Goal: Task Accomplishment & Management: Complete application form

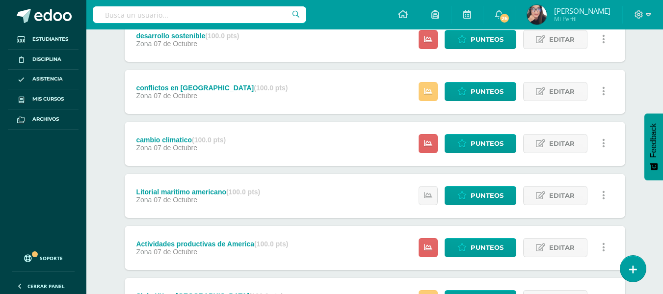
scroll to position [149, 0]
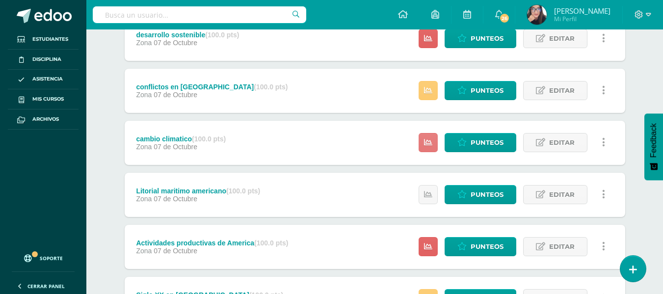
click at [431, 137] on link at bounding box center [428, 142] width 19 height 19
click at [475, 142] on span "Punteos" at bounding box center [487, 143] width 33 height 18
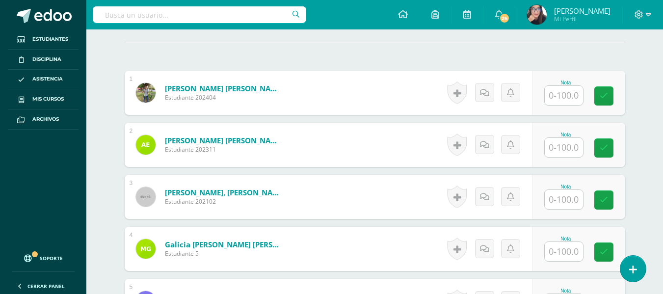
scroll to position [286, 0]
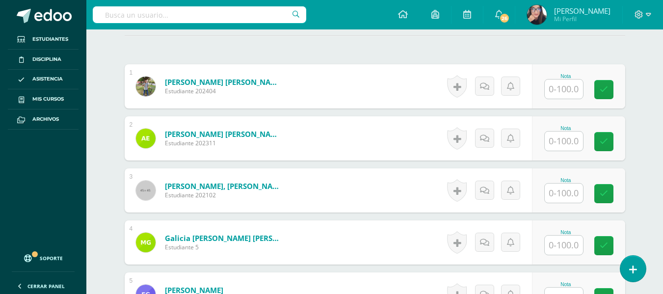
click at [566, 89] on input "text" at bounding box center [564, 89] width 38 height 19
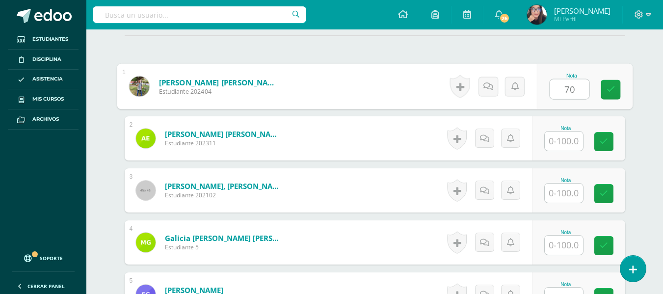
type input "70"
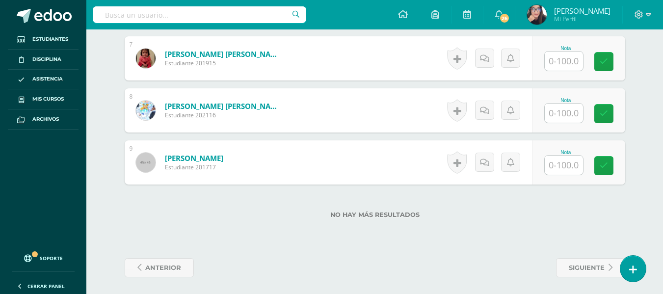
scroll to position [629, 0]
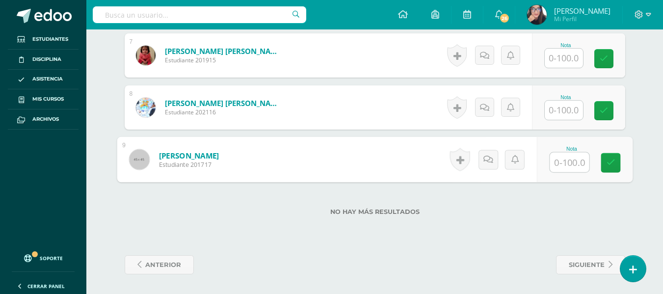
click at [572, 169] on input "text" at bounding box center [569, 163] width 39 height 20
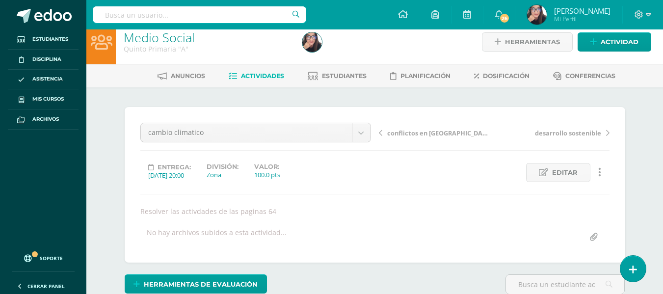
scroll to position [0, 0]
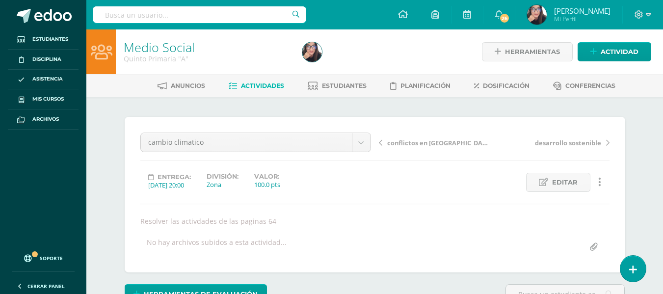
click at [272, 86] on span "Actividades" at bounding box center [262, 85] width 43 height 7
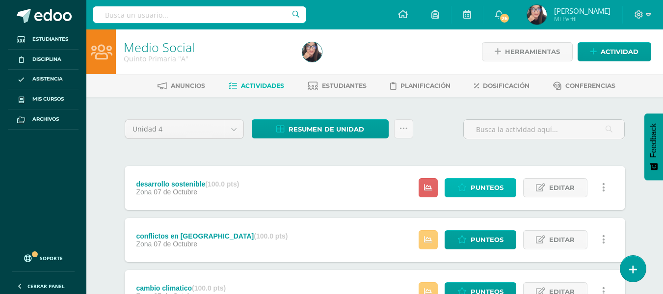
click at [473, 190] on span "Punteos" at bounding box center [487, 188] width 33 height 18
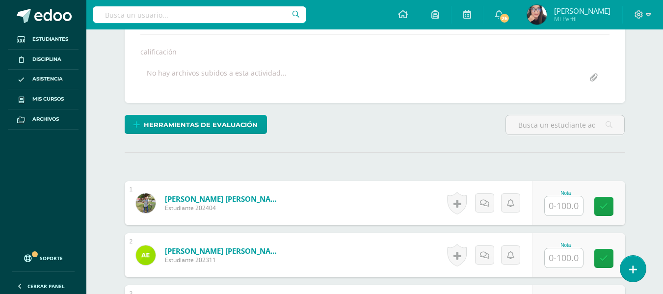
scroll to position [189, 0]
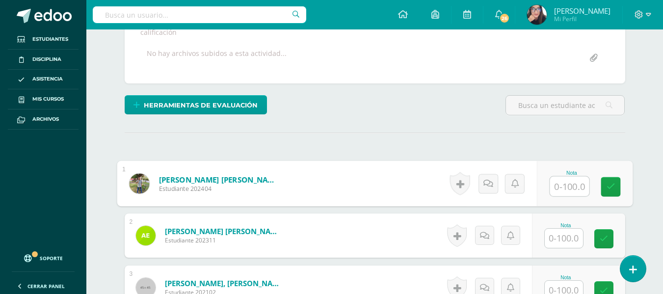
click at [557, 187] on input "text" at bounding box center [569, 187] width 39 height 20
type input "100"
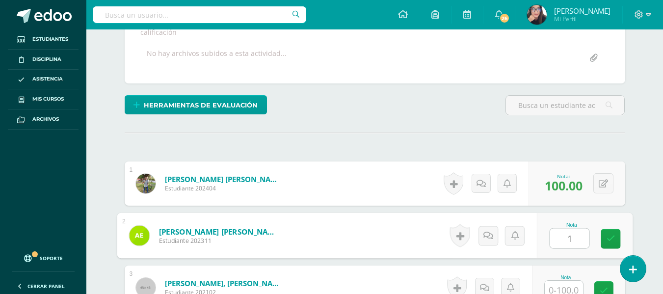
type input "1"
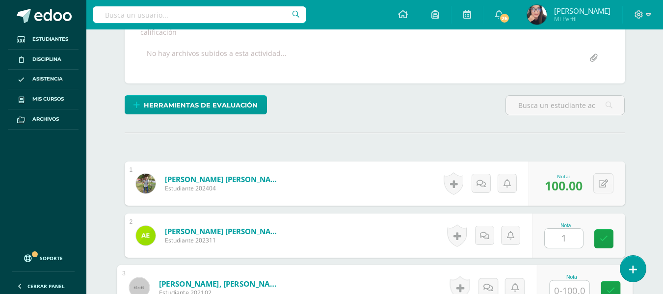
scroll to position [195, 0]
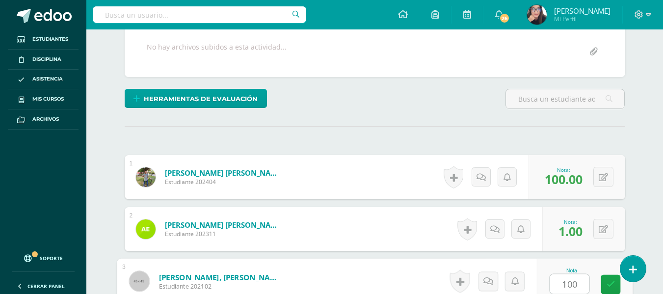
type input "100"
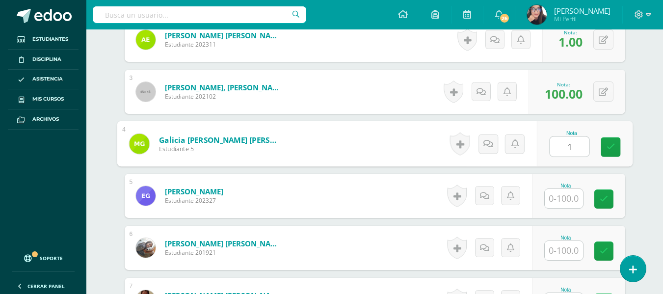
type input "1"
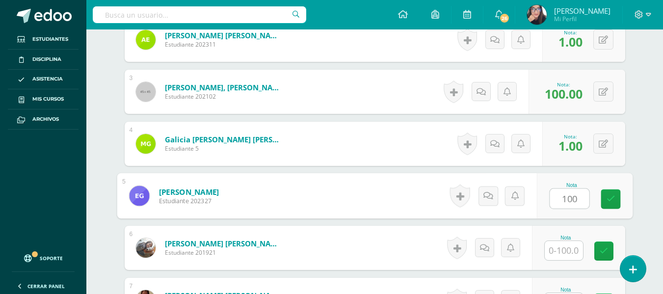
type input "100"
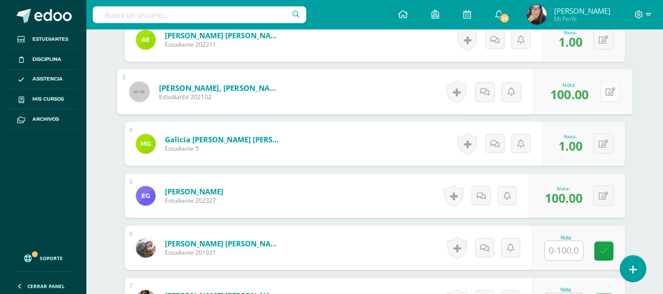
click at [603, 91] on button at bounding box center [610, 91] width 21 height 21
type input "1"
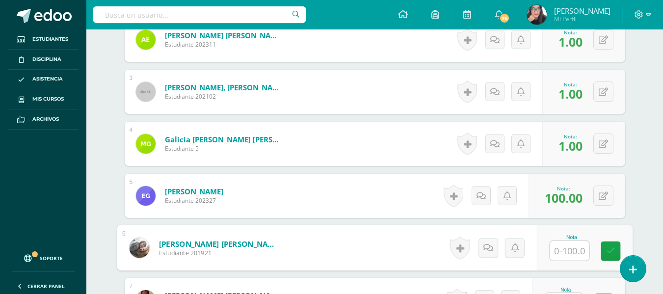
click at [566, 253] on input "text" at bounding box center [569, 251] width 39 height 20
type input "100"
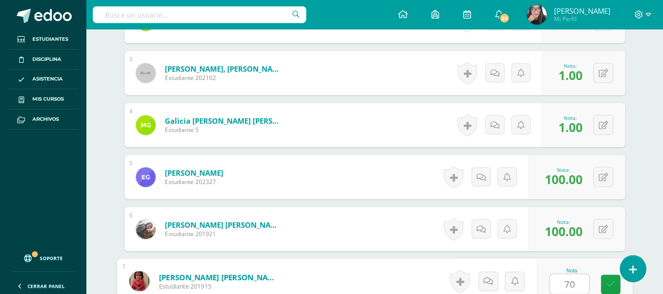
type input "70"
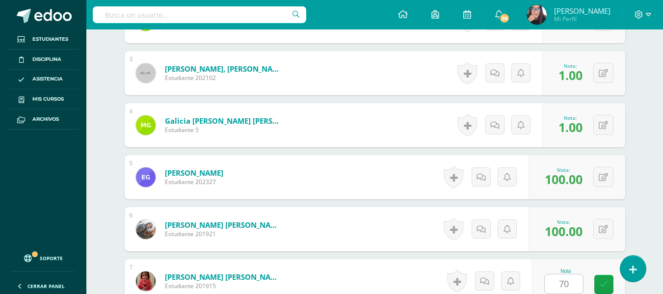
scroll to position [593, 0]
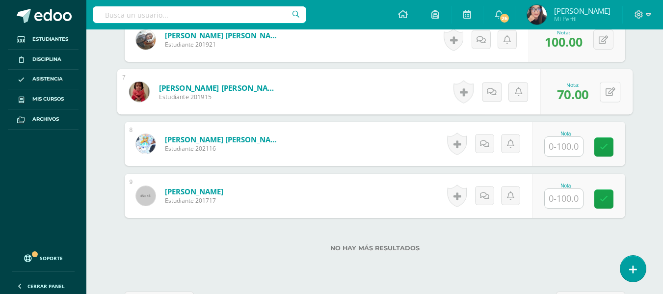
click at [604, 88] on button at bounding box center [610, 91] width 21 height 21
type input "1"
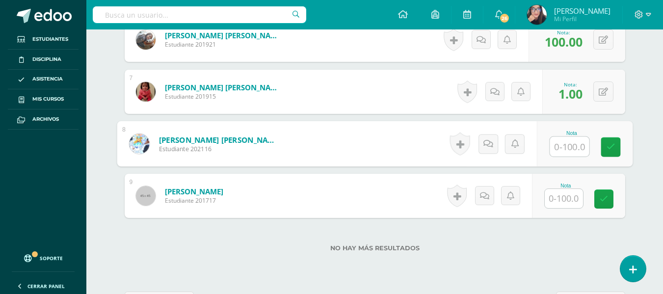
click at [572, 151] on input "text" at bounding box center [569, 147] width 39 height 20
type input "70"
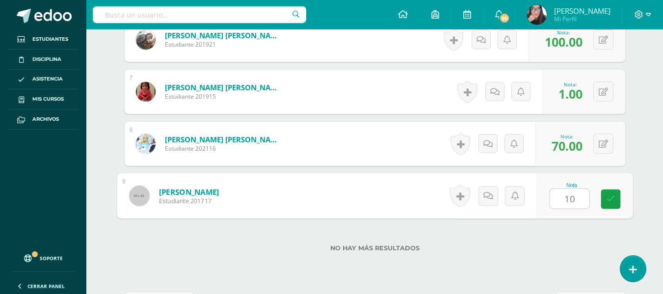
type input "100"
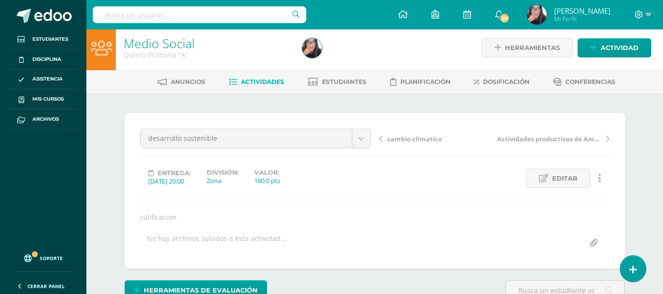
scroll to position [0, 0]
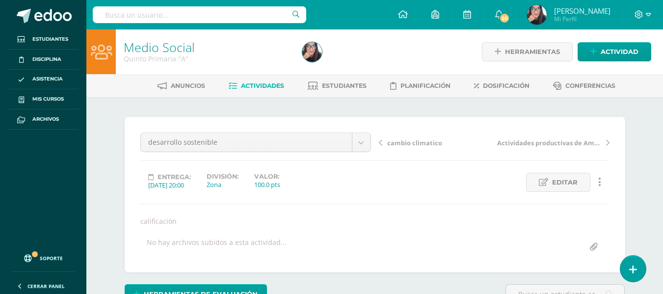
click at [251, 88] on span "Actividades" at bounding box center [262, 85] width 43 height 7
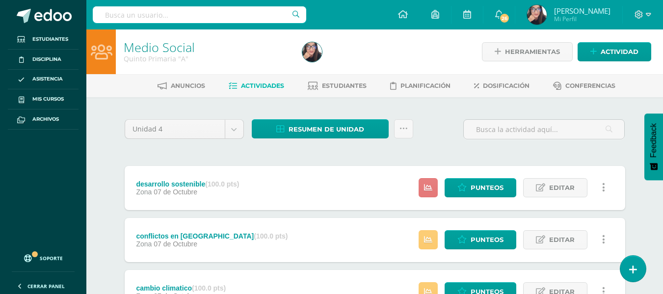
click at [429, 186] on icon at bounding box center [428, 188] width 8 height 8
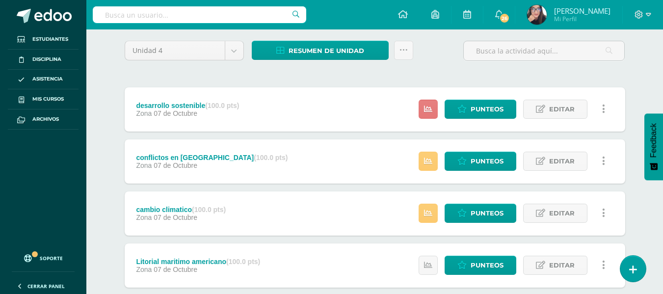
scroll to position [98, 0]
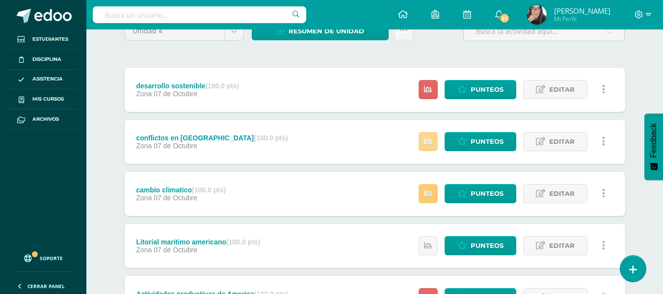
click at [429, 143] on icon at bounding box center [428, 141] width 8 height 8
click at [428, 193] on icon at bounding box center [428, 193] width 8 height 8
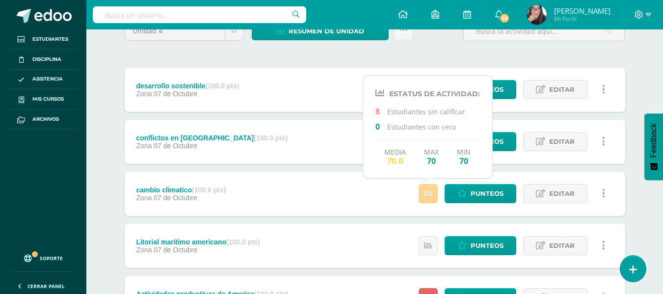
click at [432, 198] on icon at bounding box center [428, 193] width 8 height 8
click at [429, 247] on icon at bounding box center [428, 246] width 8 height 8
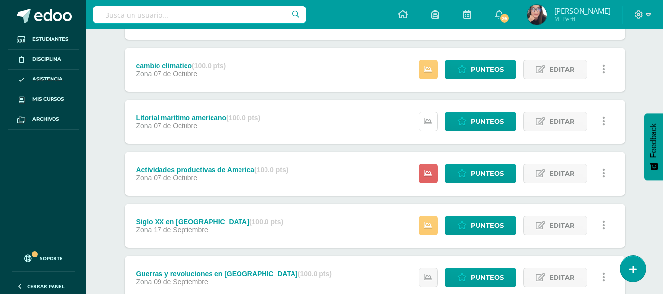
scroll to position [225, 0]
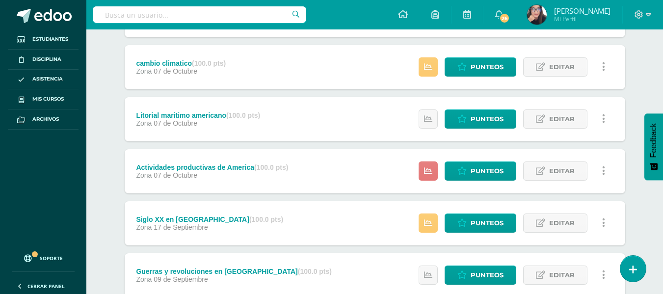
click at [427, 171] on icon at bounding box center [428, 171] width 8 height 8
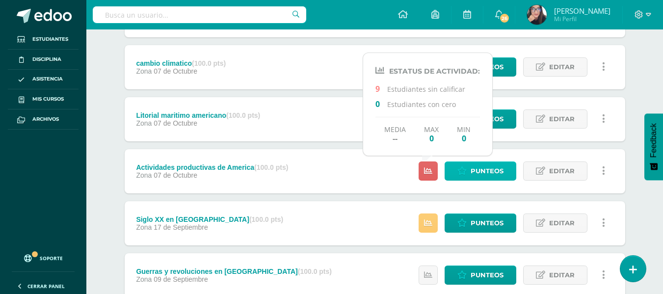
click at [483, 171] on span "Punteos" at bounding box center [487, 171] width 33 height 18
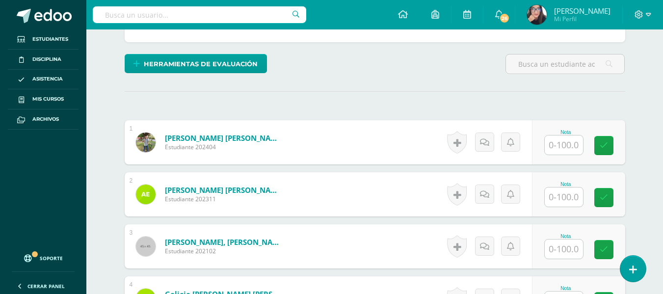
scroll to position [237, 0]
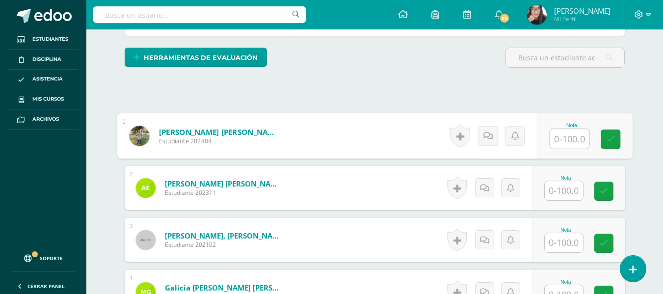
click at [563, 144] on input "text" at bounding box center [569, 139] width 39 height 20
type input "100"
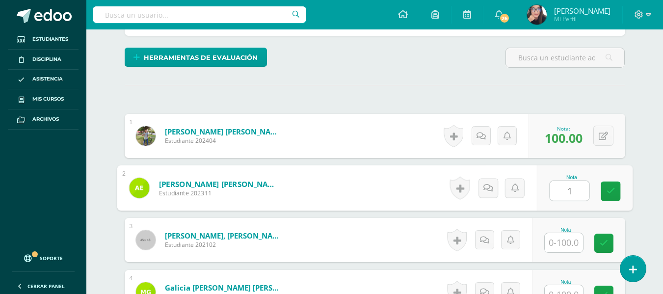
type input "1"
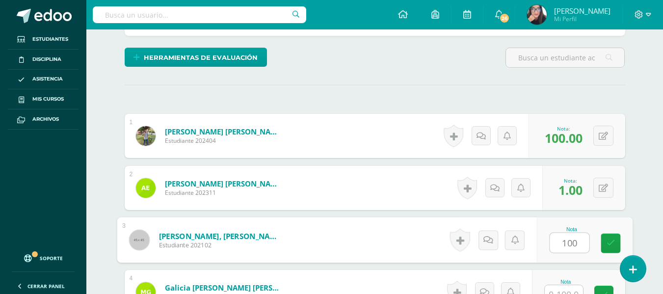
type input "100"
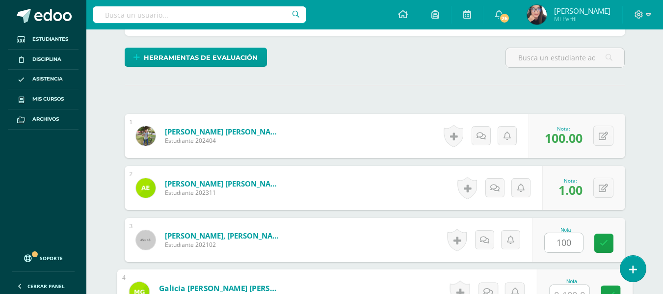
scroll to position [247, 0]
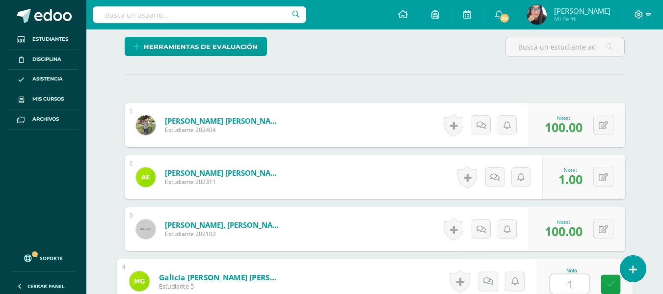
type input "1"
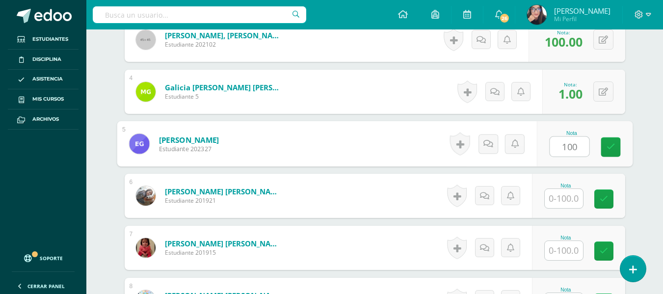
type input "100"
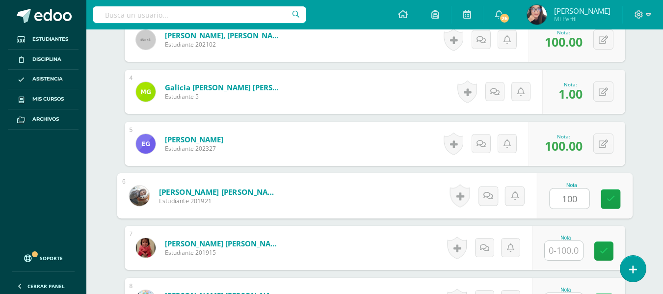
type input "100"
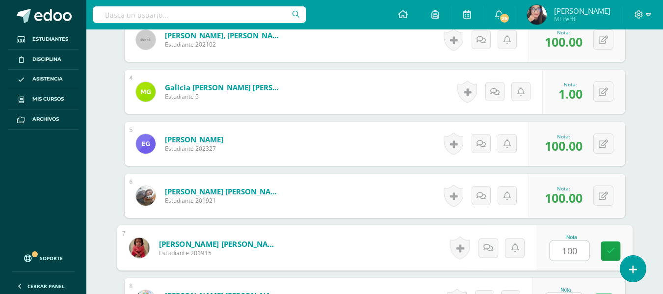
type input "100"
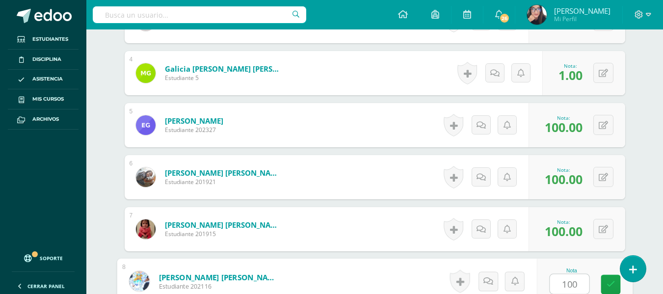
type input "100"
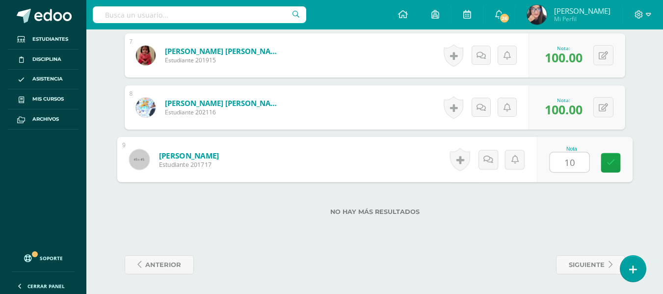
type input "100"
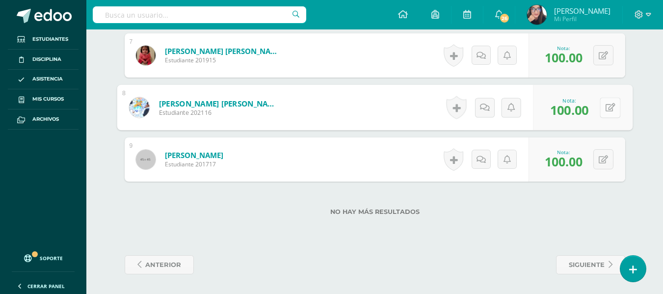
click at [607, 108] on icon at bounding box center [610, 107] width 10 height 8
type input "80"
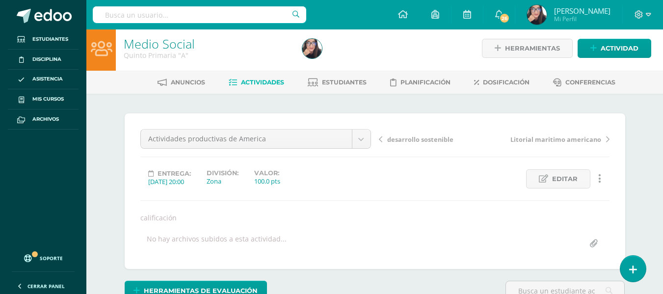
scroll to position [0, 0]
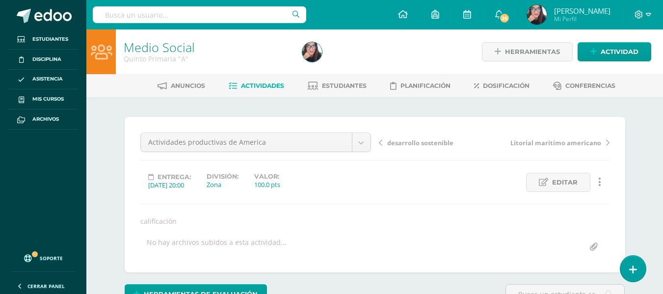
click at [258, 88] on span "Actividades" at bounding box center [262, 85] width 43 height 7
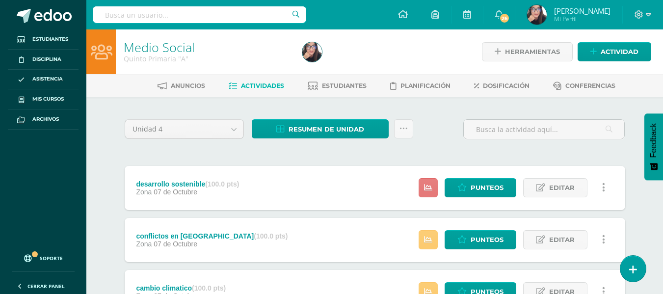
click at [424, 188] on link at bounding box center [428, 187] width 19 height 19
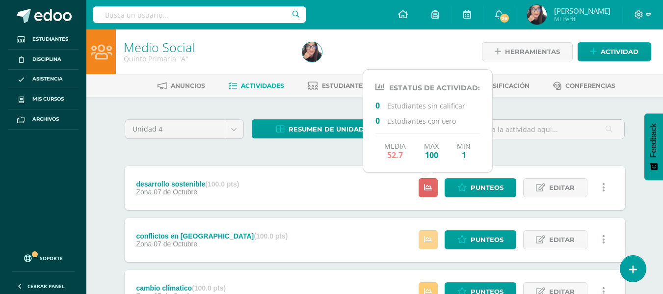
click at [431, 237] on icon at bounding box center [428, 240] width 8 height 8
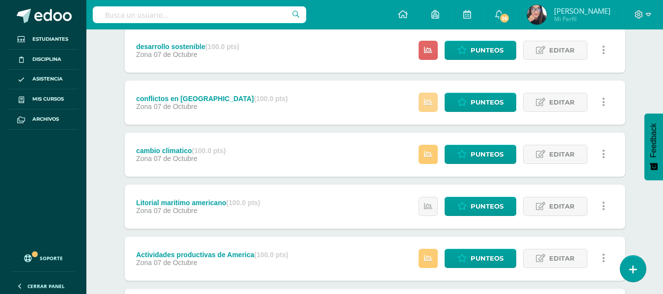
scroll to position [157, 0]
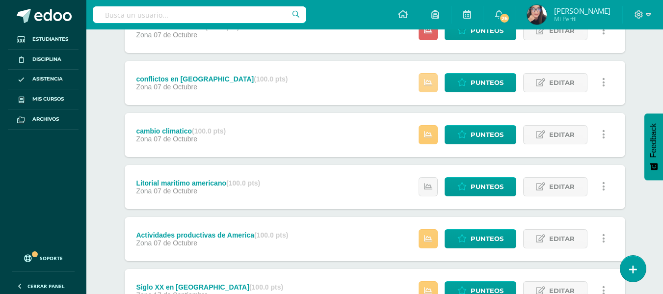
click at [427, 80] on icon at bounding box center [428, 83] width 8 height 8
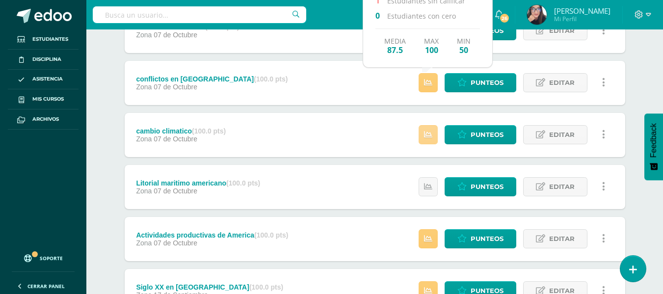
click at [429, 139] on icon at bounding box center [428, 135] width 8 height 8
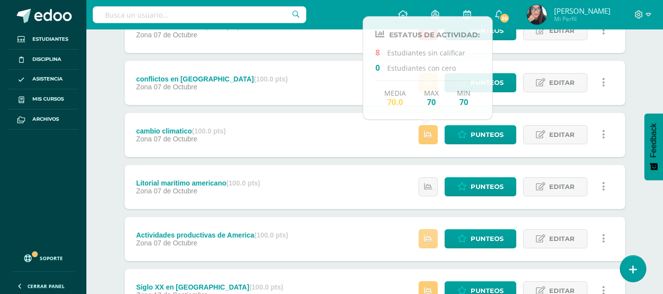
click at [426, 240] on icon at bounding box center [428, 239] width 8 height 8
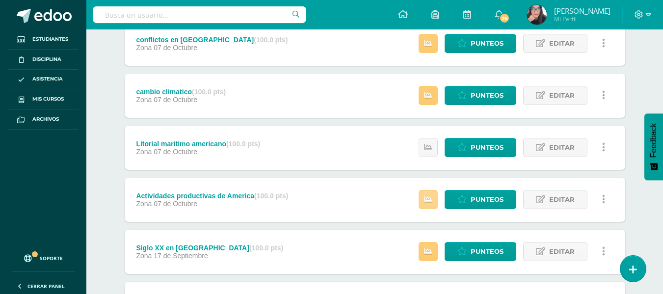
scroll to position [216, 0]
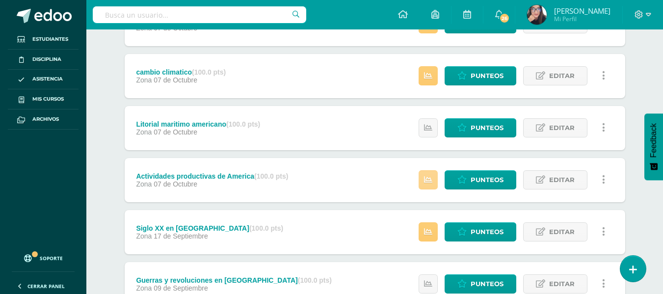
click at [427, 181] on icon at bounding box center [428, 180] width 8 height 8
click at [428, 237] on link at bounding box center [428, 231] width 19 height 19
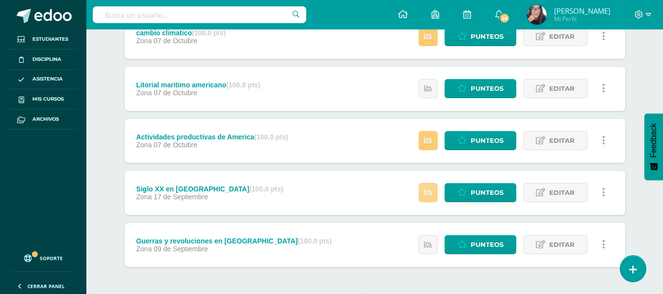
scroll to position [275, 0]
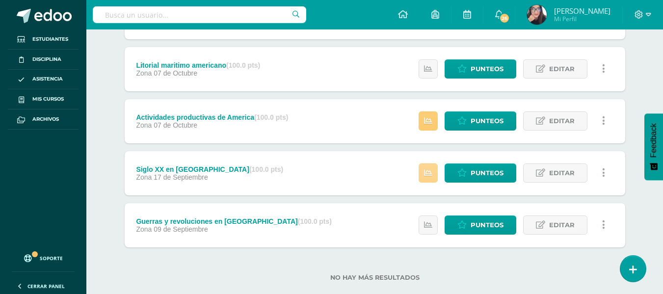
click at [430, 172] on icon at bounding box center [428, 173] width 8 height 8
click at [425, 223] on icon at bounding box center [428, 225] width 8 height 8
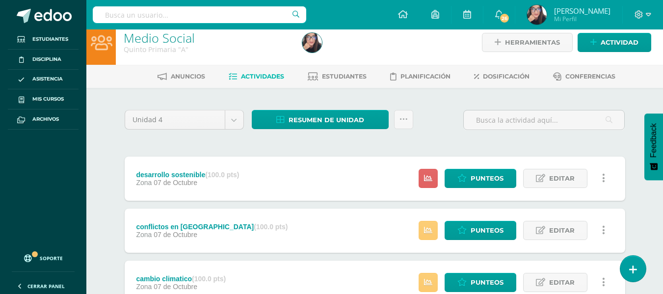
scroll to position [0, 0]
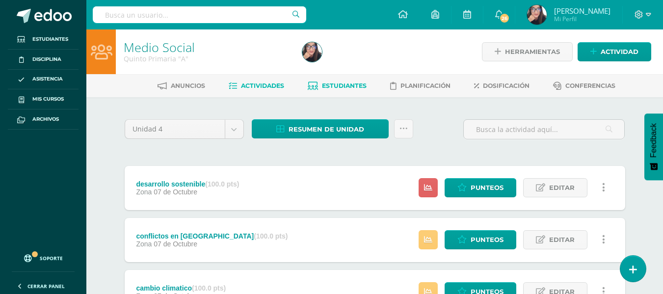
click at [330, 85] on span "Estudiantes" at bounding box center [344, 85] width 45 height 7
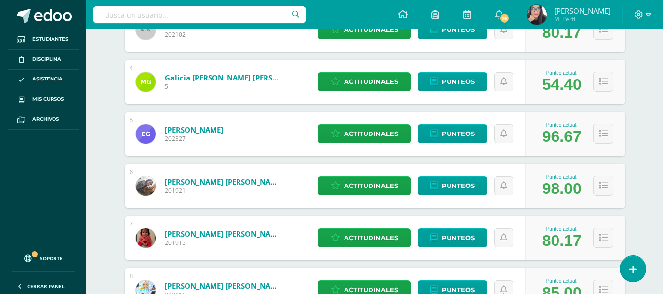
scroll to position [445, 0]
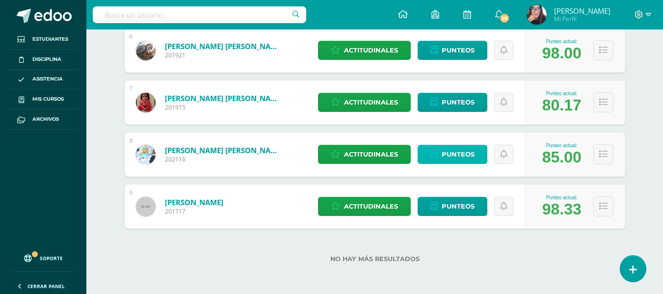
click at [451, 157] on span "Punteos" at bounding box center [458, 154] width 33 height 18
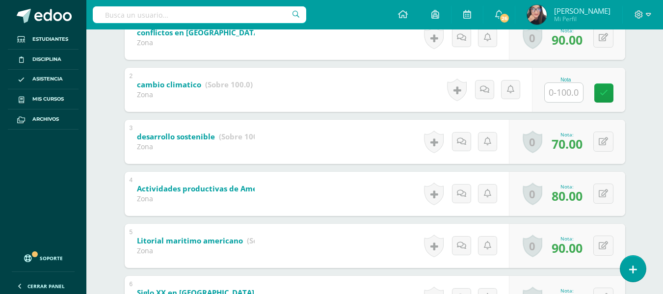
scroll to position [230, 0]
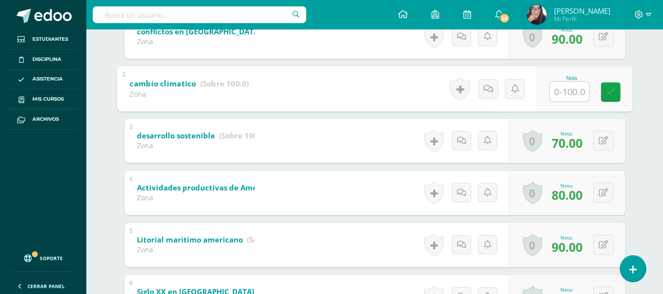
click at [568, 94] on input "text" at bounding box center [569, 91] width 39 height 20
type input "80"
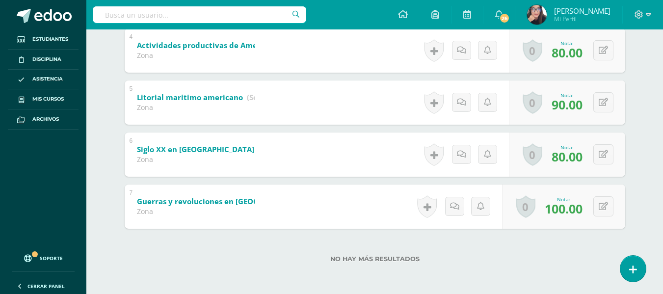
scroll to position [0, 0]
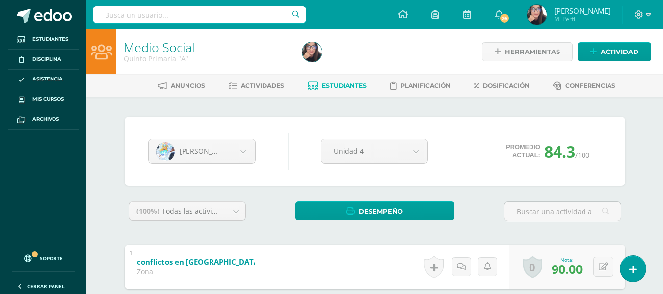
click at [348, 80] on link "Estudiantes" at bounding box center [337, 86] width 59 height 16
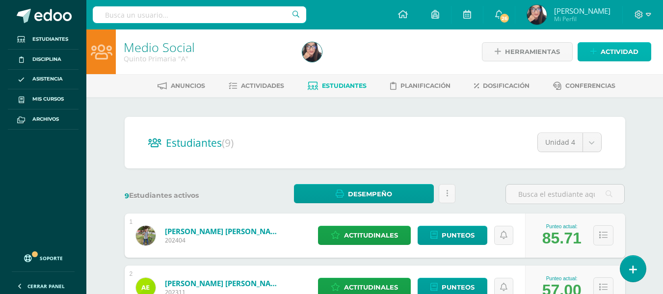
click at [618, 53] on span "Actividad" at bounding box center [620, 52] width 38 height 18
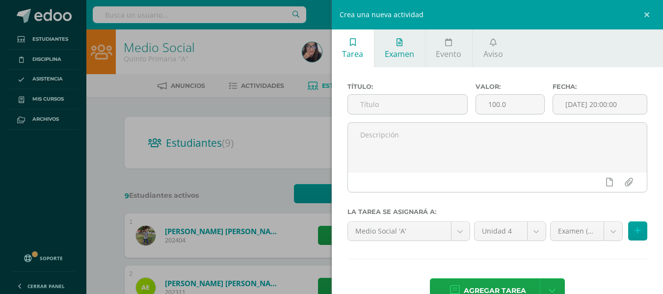
click at [405, 48] on link "Examen" at bounding box center [400, 48] width 51 height 38
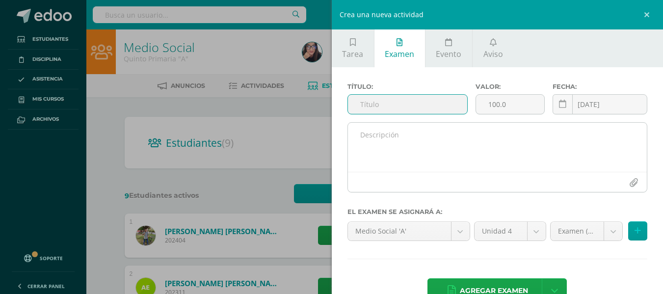
scroll to position [27, 0]
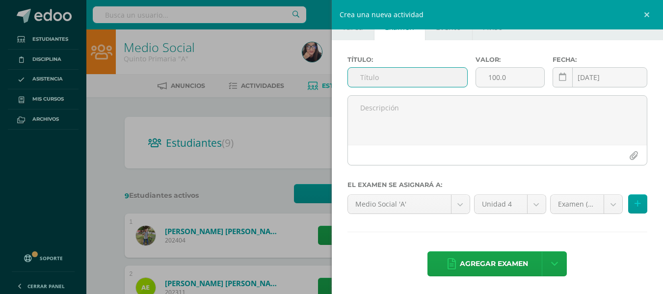
click at [366, 84] on input "text" at bounding box center [407, 77] width 119 height 19
click at [366, 84] on input "ava" at bounding box center [407, 77] width 119 height 19
type input "a"
type input "e"
type input "E"
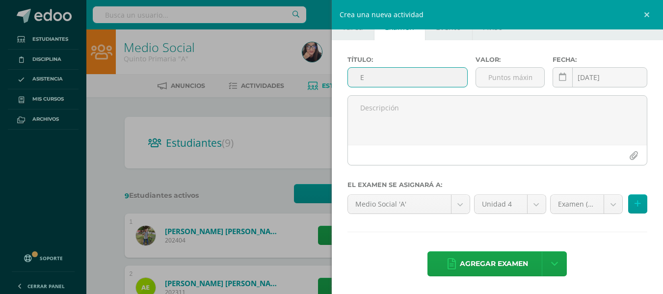
click at [380, 78] on input "E" at bounding box center [407, 77] width 119 height 19
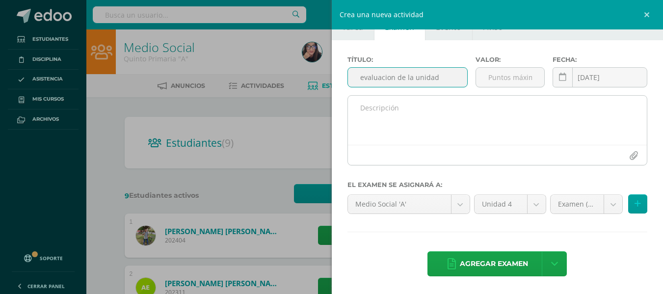
type input "evaluacion de la unidad"
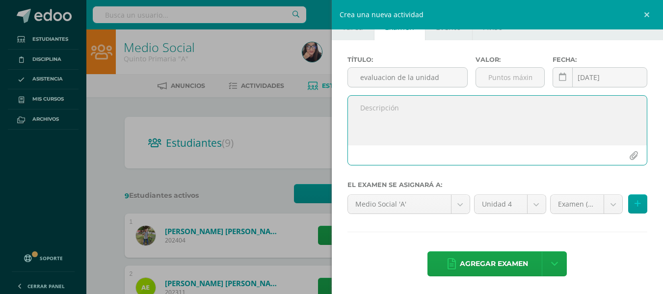
click at [381, 114] on textarea at bounding box center [497, 120] width 299 height 49
type textarea "calificacion"
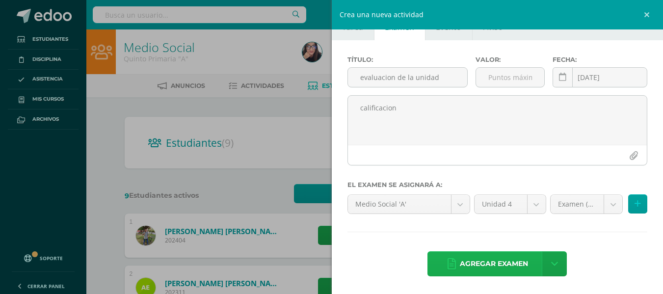
click at [509, 267] on span "Agregar examen" at bounding box center [494, 264] width 68 height 24
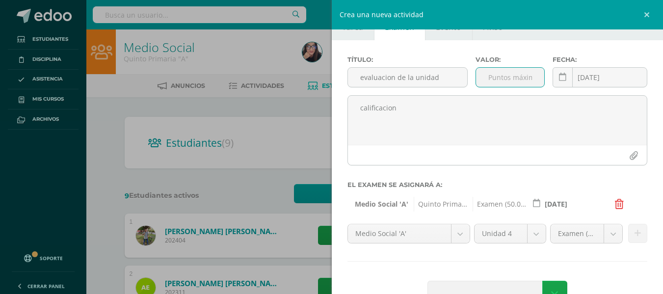
click at [513, 81] on input "number" at bounding box center [510, 77] width 68 height 19
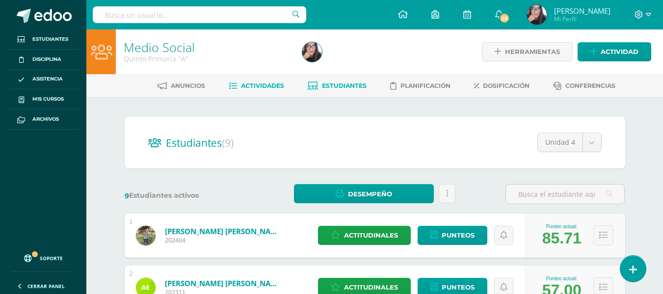
click at [261, 86] on span "Actividades" at bounding box center [262, 85] width 43 height 7
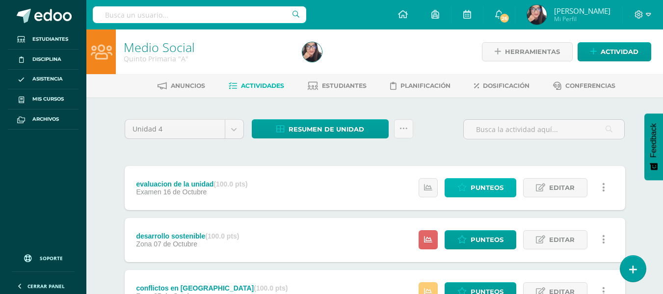
click at [494, 191] on span "Punteos" at bounding box center [487, 188] width 33 height 18
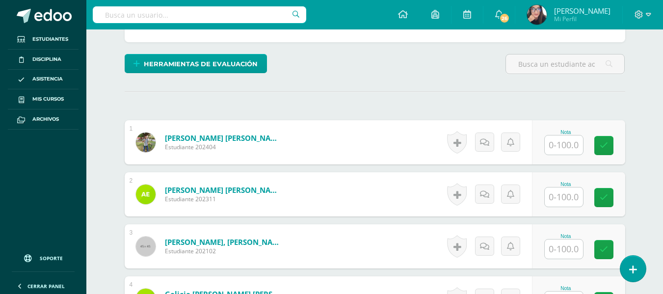
scroll to position [250, 0]
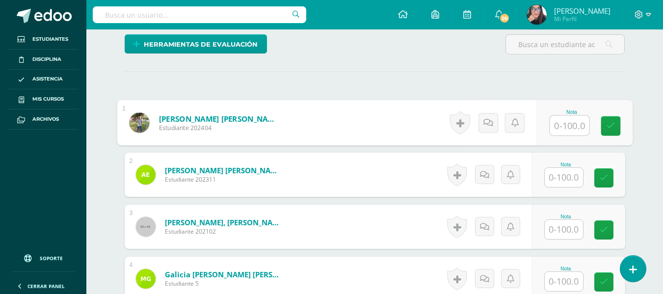
click at [559, 123] on input "text" at bounding box center [569, 126] width 39 height 20
type input "93"
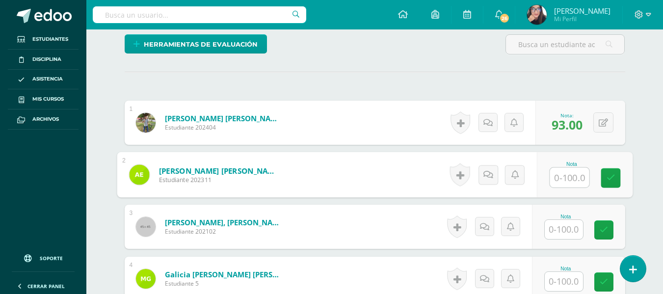
type input "9"
type input "83"
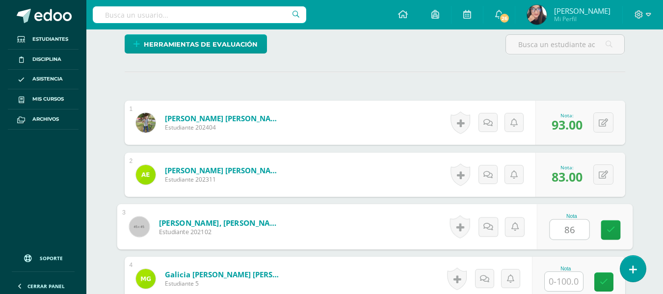
type input "86"
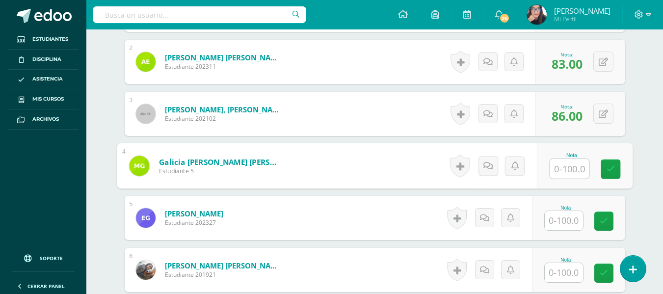
scroll to position [365, 0]
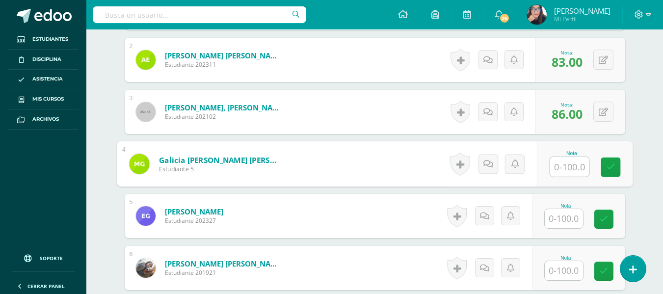
click at [562, 166] on input "text" at bounding box center [569, 167] width 39 height 20
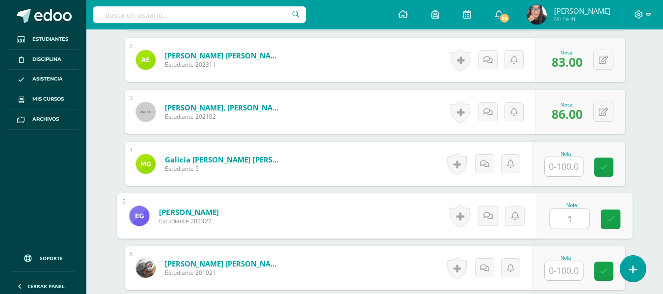
type input "1"
click at [562, 166] on input "text" at bounding box center [564, 166] width 38 height 19
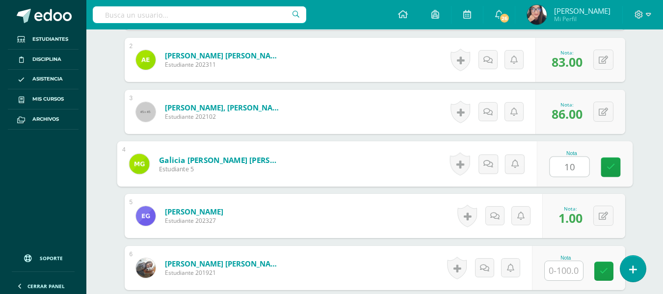
type input "100"
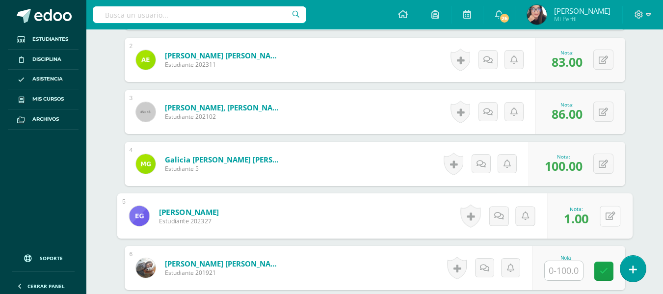
click at [606, 213] on icon at bounding box center [610, 216] width 10 height 8
type input "86"
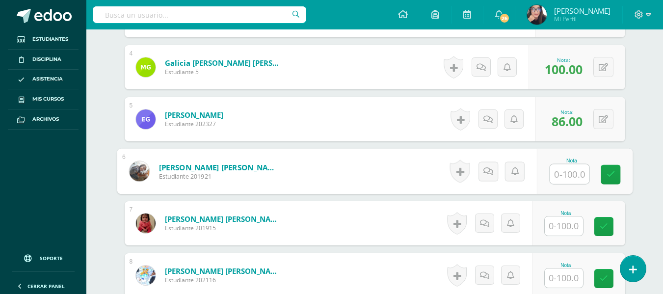
scroll to position [464, 0]
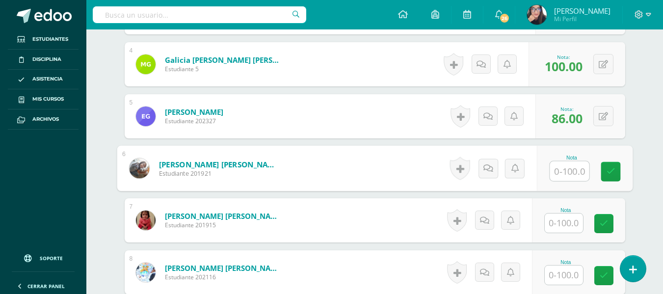
click at [568, 172] on input "text" at bounding box center [569, 171] width 39 height 20
type input "100"
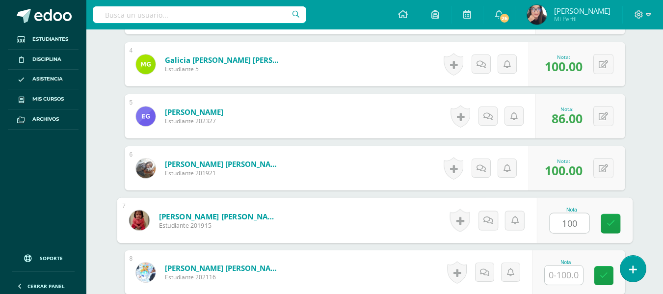
type input "100"
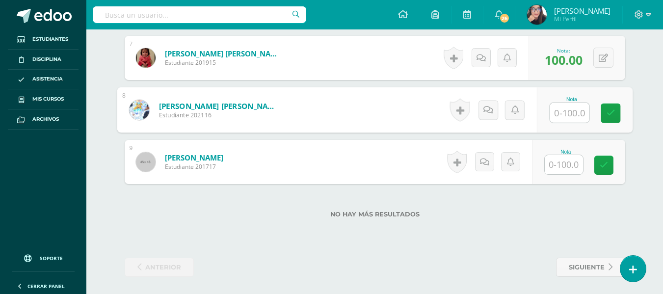
scroll to position [629, 0]
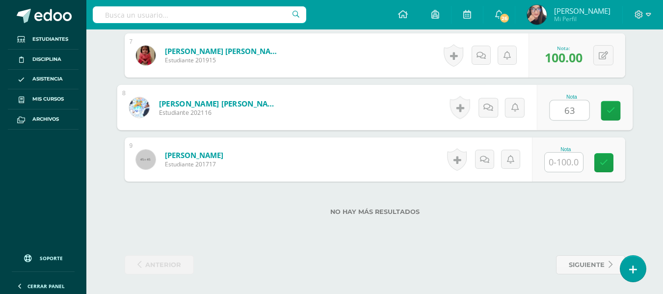
type input "63"
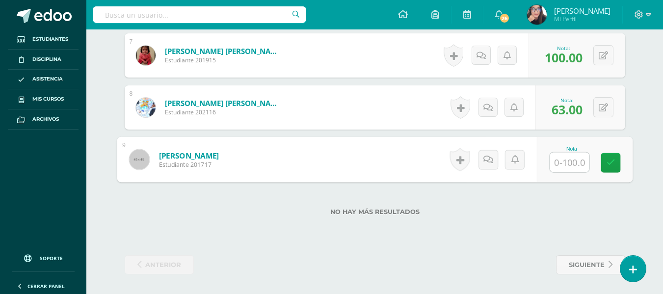
click at [580, 162] on input "text" at bounding box center [569, 163] width 39 height 20
type input "83"
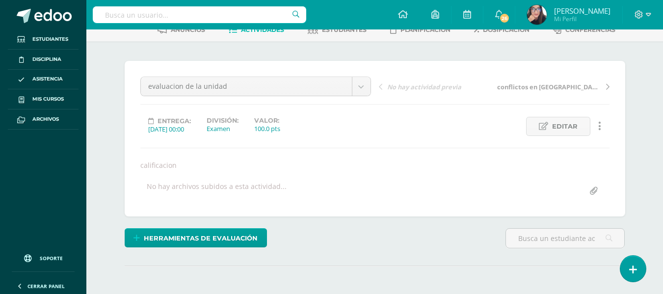
scroll to position [0, 0]
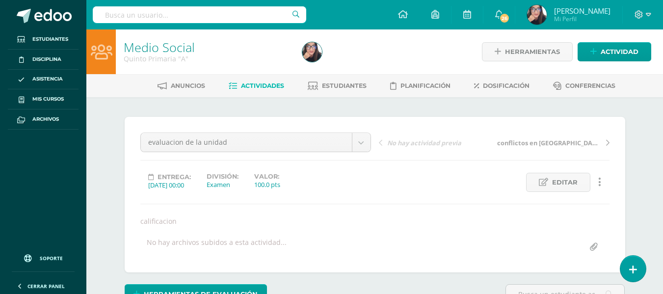
click at [267, 84] on span "Actividades" at bounding box center [262, 85] width 43 height 7
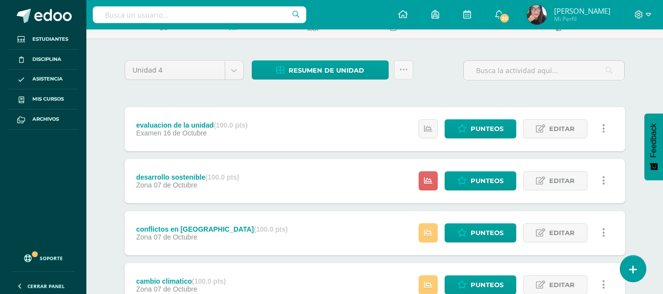
scroll to position [79, 0]
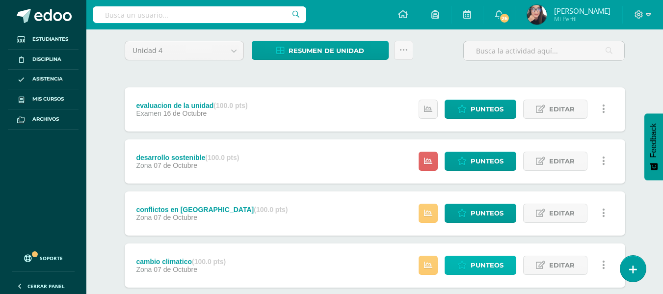
click at [478, 266] on span "Punteos" at bounding box center [487, 265] width 33 height 18
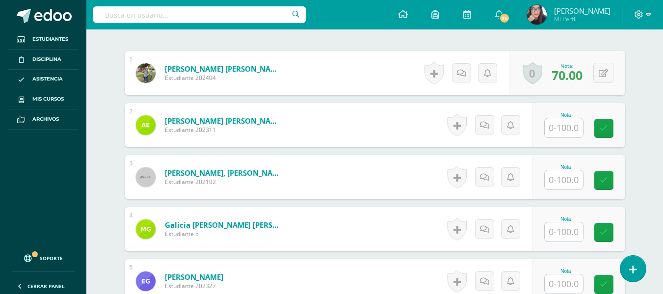
scroll to position [304, 0]
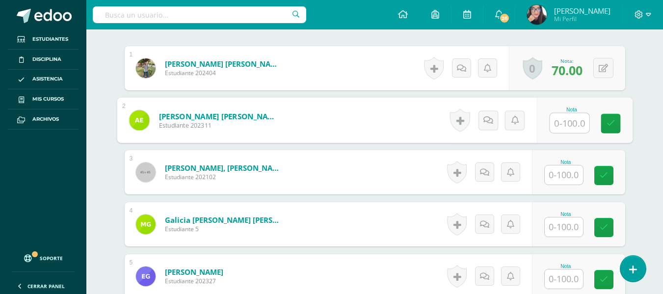
click at [564, 124] on input "text" at bounding box center [569, 123] width 39 height 20
type input "80"
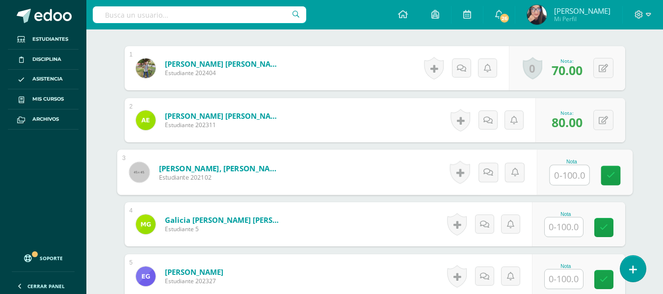
type input "0"
type input "90"
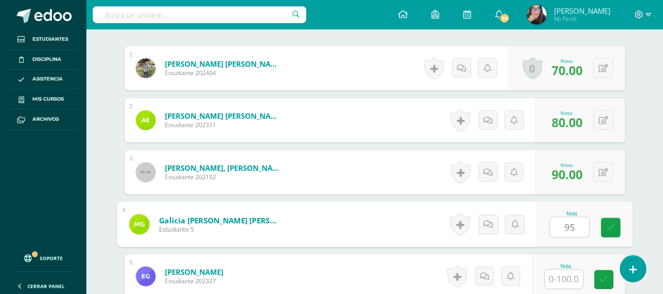
type input "95"
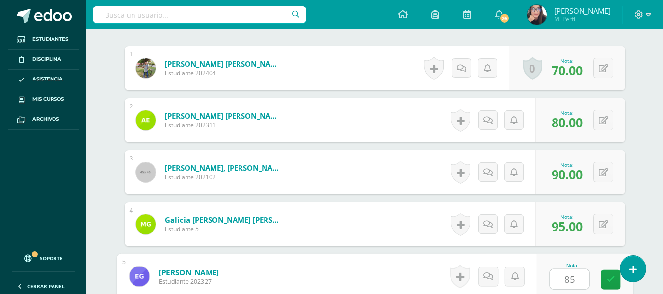
type input "85"
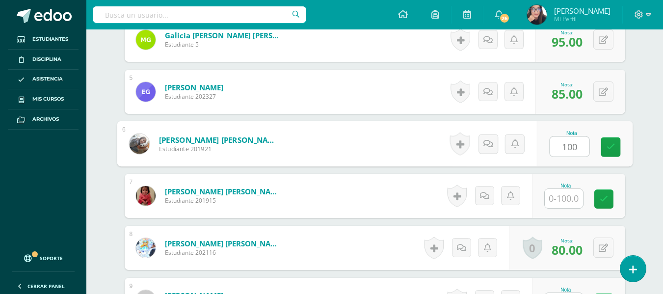
type input "100"
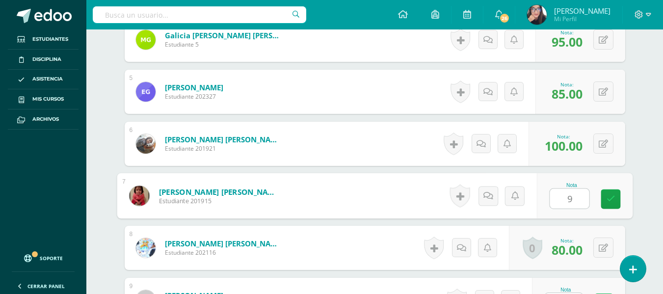
type input "90"
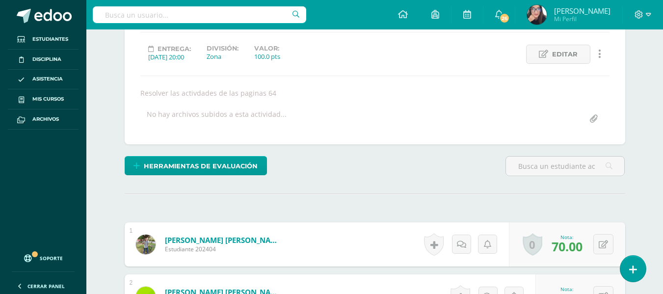
scroll to position [0, 0]
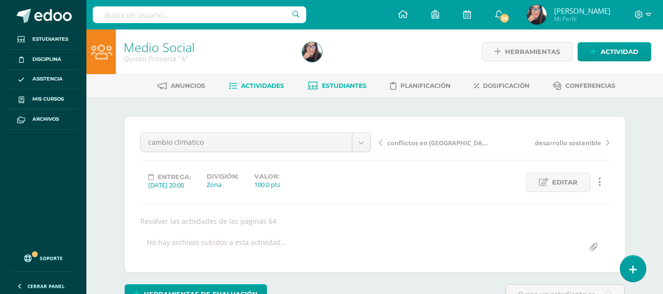
click at [338, 88] on span "Estudiantes" at bounding box center [344, 85] width 45 height 7
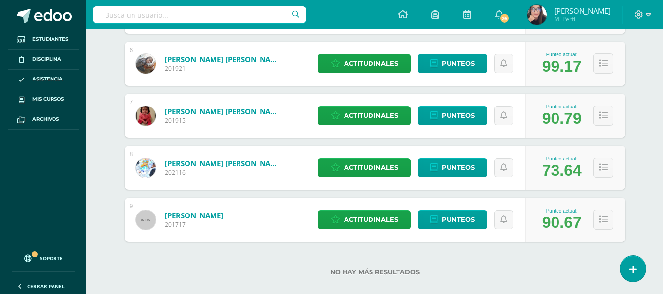
scroll to position [445, 0]
